Goal: Transaction & Acquisition: Purchase product/service

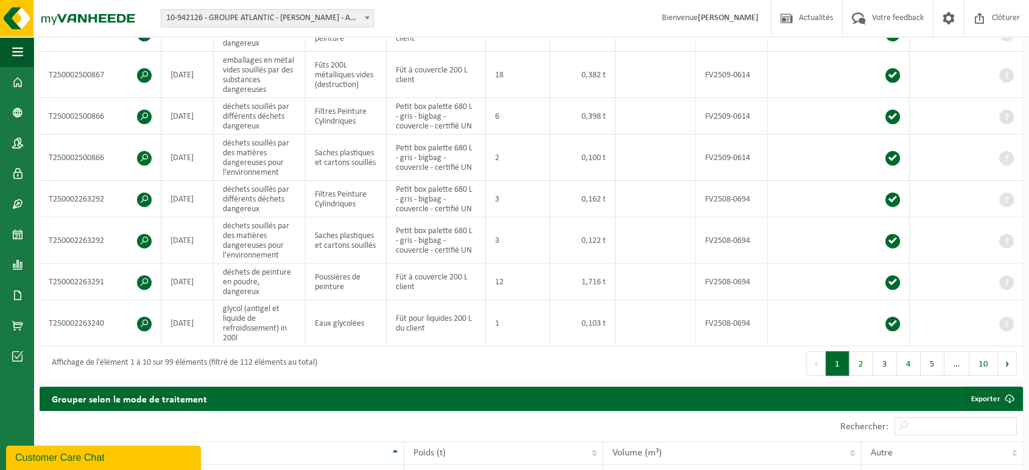
scroll to position [216, 0]
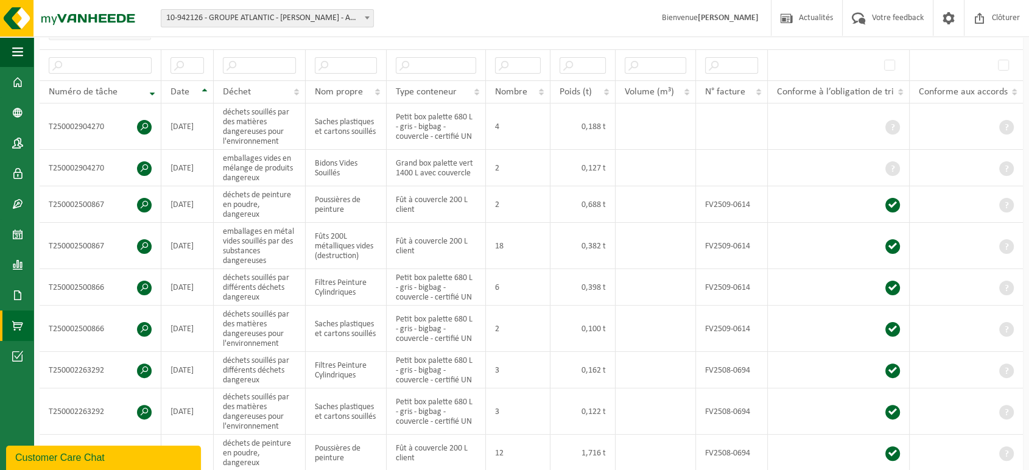
click at [19, 315] on span at bounding box center [17, 326] width 11 height 30
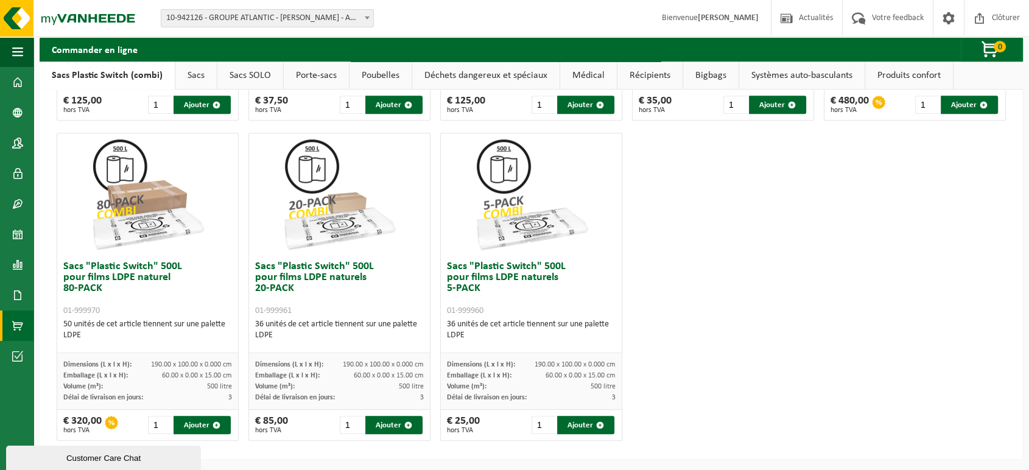
click at [195, 69] on link "Sacs" at bounding box center [195, 76] width 41 height 28
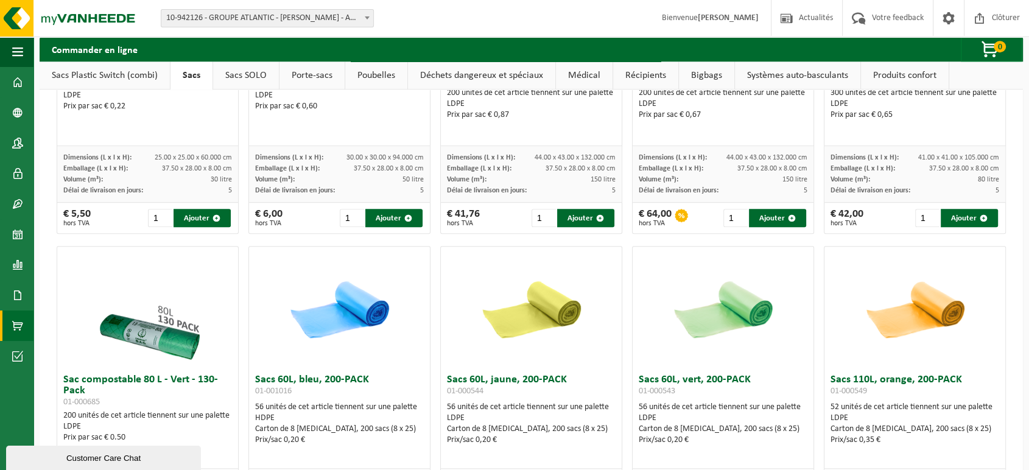
scroll to position [571, 0]
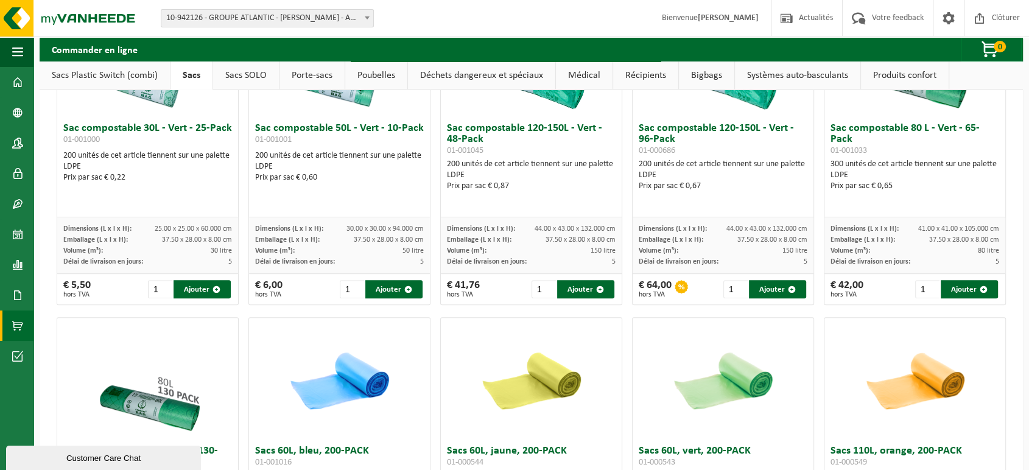
click at [692, 69] on link "Bigbags" at bounding box center [706, 76] width 55 height 28
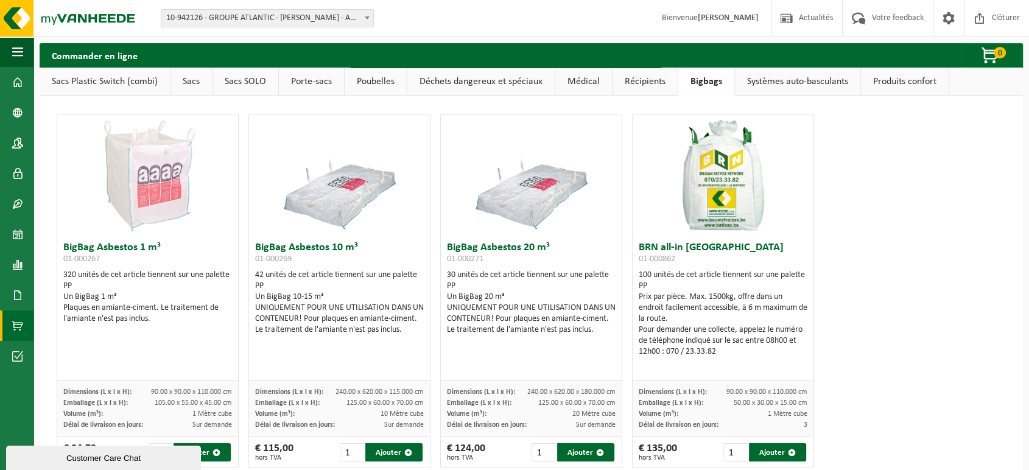
scroll to position [28, 0]
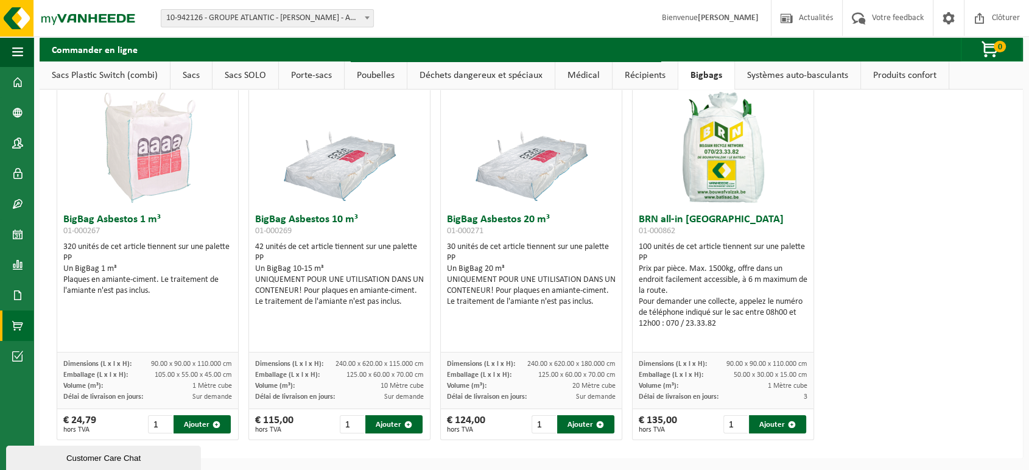
click at [801, 80] on link "Systèmes auto-basculants" at bounding box center [797, 76] width 125 height 28
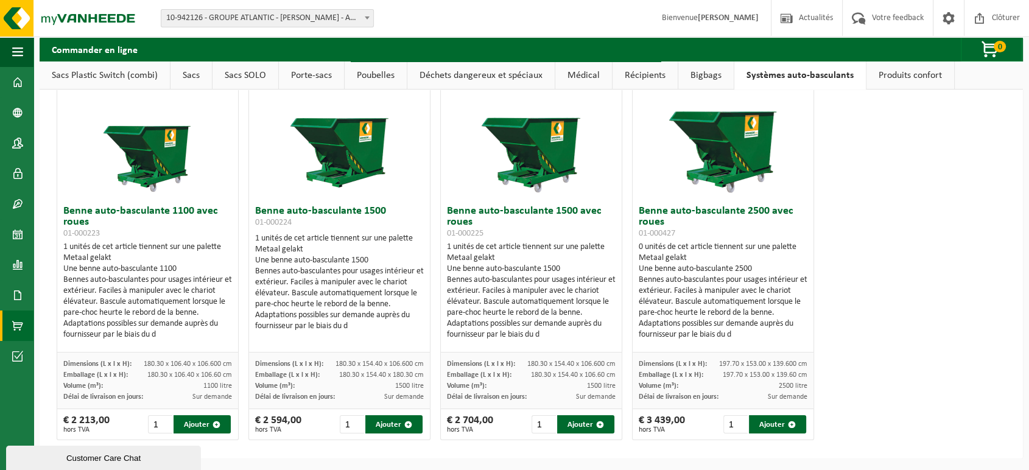
click at [894, 86] on link "Produits confort" at bounding box center [911, 76] width 88 height 28
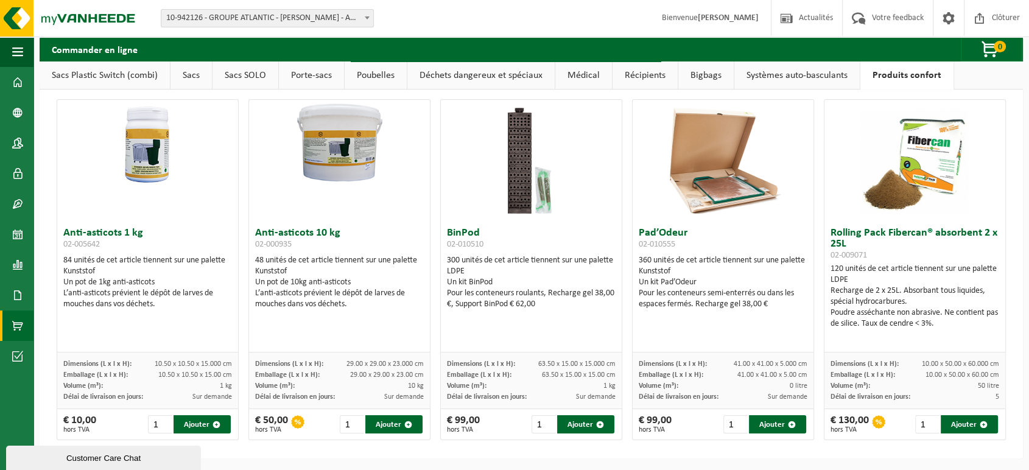
scroll to position [0, 0]
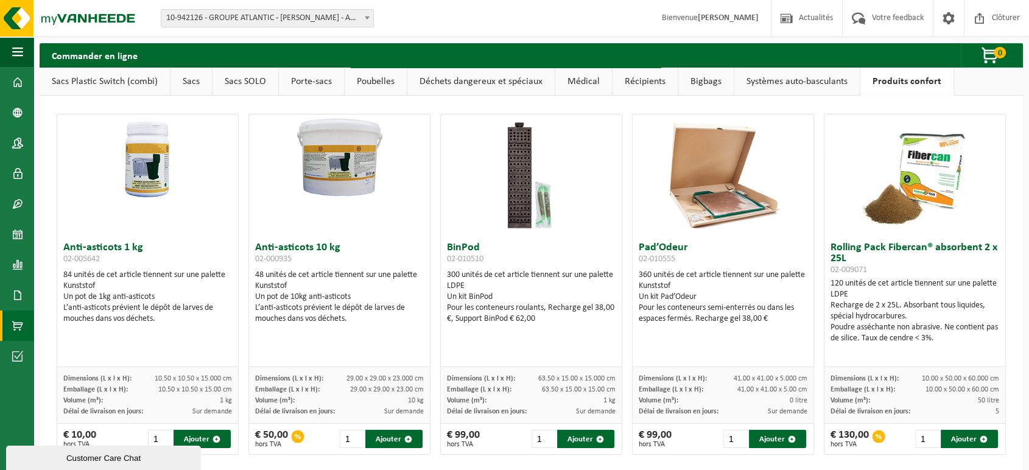
click at [690, 87] on link "Bigbags" at bounding box center [705, 82] width 55 height 28
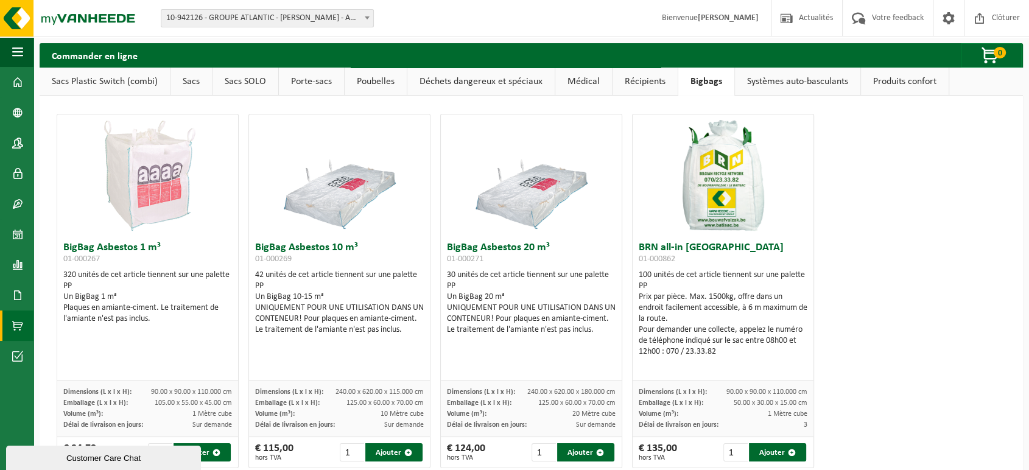
scroll to position [28, 0]
